Goal: Find specific page/section: Find specific page/section

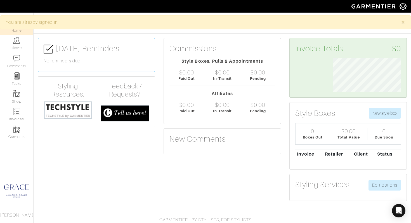
scroll to position [34, 76]
click at [16, 43] on img at bounding box center [16, 40] width 7 height 7
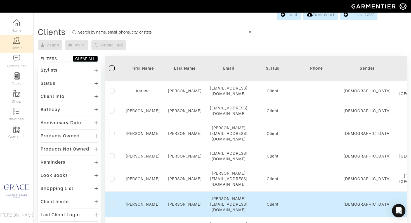
scroll to position [9, 0]
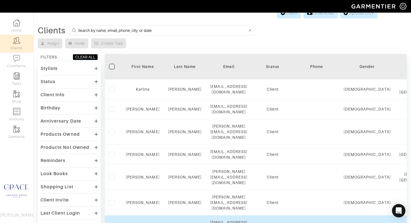
click at [142, 222] on link "Crystal" at bounding box center [143, 225] width 14 height 4
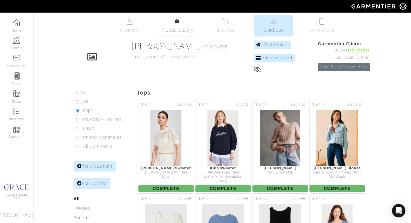
click at [177, 23] on div at bounding box center [177, 21] width 4 height 7
